Goal: Complete application form: Complete application form

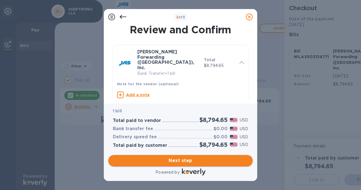
click at [190, 163] on span "Next step" at bounding box center [180, 160] width 135 height 7
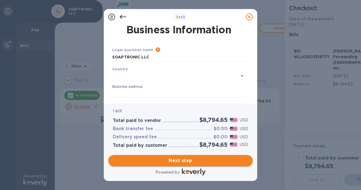
type input "[GEOGRAPHIC_DATA]"
click at [181, 92] on input "Business address" at bounding box center [178, 92] width 133 height 8
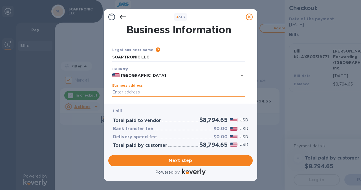
type input "19771 [PERSON_NAME]"
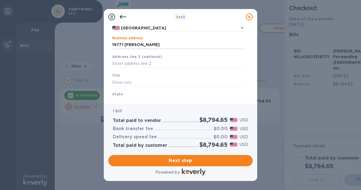
scroll to position [56, 0]
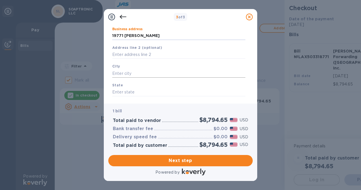
click at [167, 74] on input "text" at bounding box center [178, 73] width 133 height 8
type input "[GEOGRAPHIC_DATA]"
type input "CA"
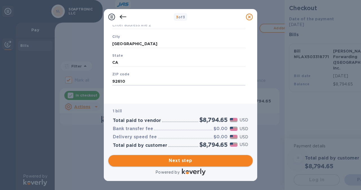
type input "92610"
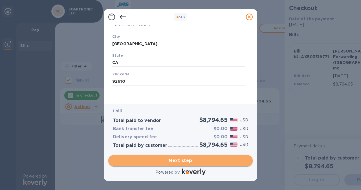
click at [215, 158] on span "Next step" at bounding box center [180, 160] width 135 height 7
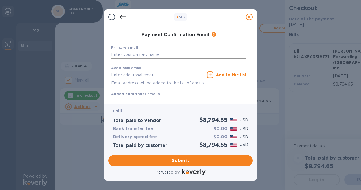
click at [171, 54] on input "text" at bounding box center [178, 54] width 135 height 8
type input "[EMAIL_ADDRESS][DOMAIN_NAME]"
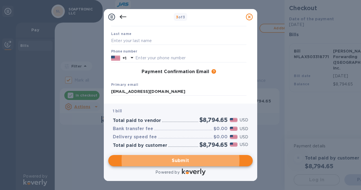
scroll to position [43, 0]
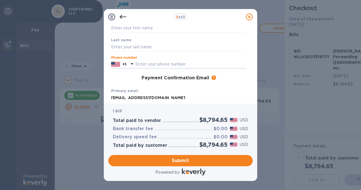
click at [172, 61] on input "text" at bounding box center [190, 64] width 111 height 8
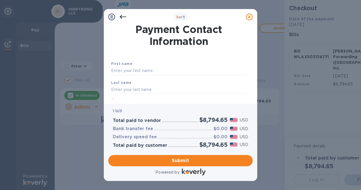
scroll to position [0, 0]
click at [170, 67] on input "text" at bounding box center [178, 71] width 135 height 8
type input "Kathrin"
type input "[PERSON_NAME]"
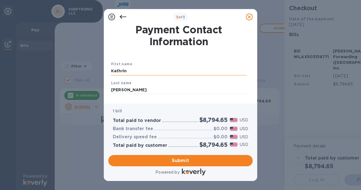
type input "[EMAIL_ADDRESS][DOMAIN_NAME]"
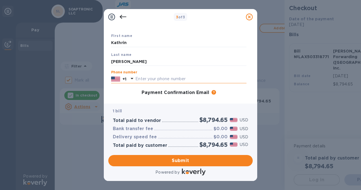
click at [172, 81] on input "text" at bounding box center [190, 79] width 111 height 8
type input "9494658955"
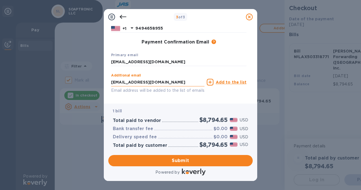
click at [183, 79] on input "[EMAIL_ADDRESS][DOMAIN_NAME]" at bounding box center [157, 82] width 93 height 8
drag, startPoint x: 183, startPoint y: 79, endPoint x: 71, endPoint y: 77, distance: 111.8
click at [71, 77] on div "3 of 3 Payment Contact Information First name [PERSON_NAME] Last name [PERSON_N…" at bounding box center [180, 95] width 361 height 190
click at [167, 73] on div "Additional email Email address will be added to the list of emails" at bounding box center [157, 83] width 93 height 20
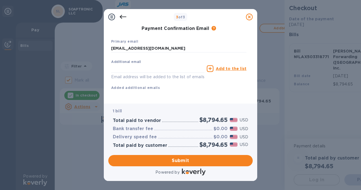
scroll to position [99, 0]
click at [195, 158] on span "Submit" at bounding box center [180, 160] width 135 height 7
click at [177, 161] on span "Submit" at bounding box center [180, 160] width 135 height 7
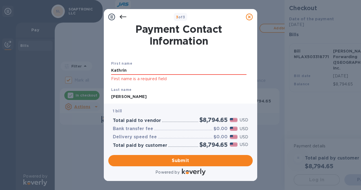
scroll to position [0, 0]
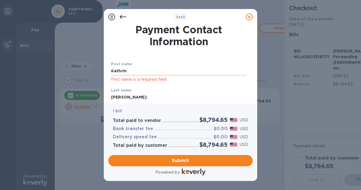
click at [194, 71] on input "Kathrin" at bounding box center [178, 71] width 135 height 8
click at [194, 68] on input "Kathrin" at bounding box center [178, 71] width 135 height 8
click at [172, 84] on div "First name [PERSON_NAME] First name is a required field" at bounding box center [179, 72] width 140 height 26
type input "Kathrin"
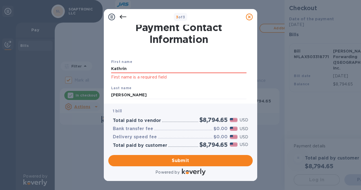
scroll to position [52, 0]
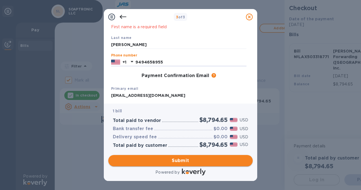
click at [185, 160] on span "Submit" at bounding box center [180, 160] width 135 height 7
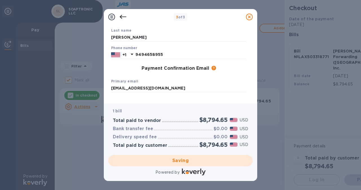
checkbox input "false"
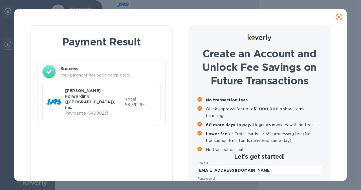
scroll to position [0, 0]
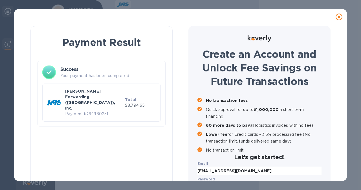
click at [105, 22] on div at bounding box center [180, 16] width 328 height 11
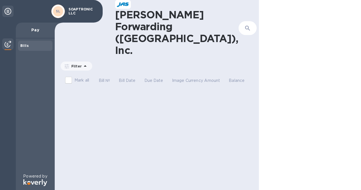
click at [9, 12] on icon at bounding box center [8, 11] width 7 height 7
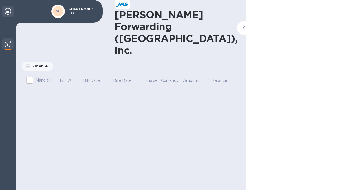
click at [9, 12] on icon at bounding box center [8, 11] width 7 height 7
